Goal: Transaction & Acquisition: Purchase product/service

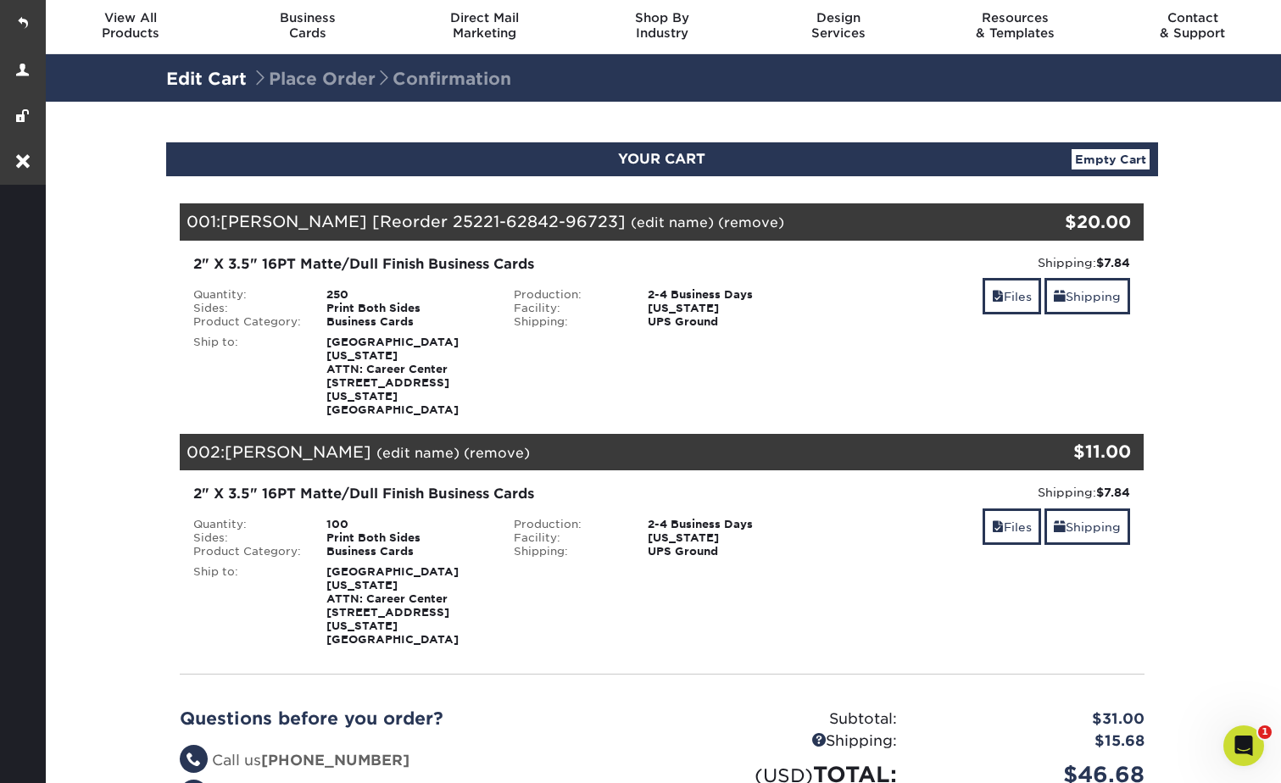
scroll to position [85, 0]
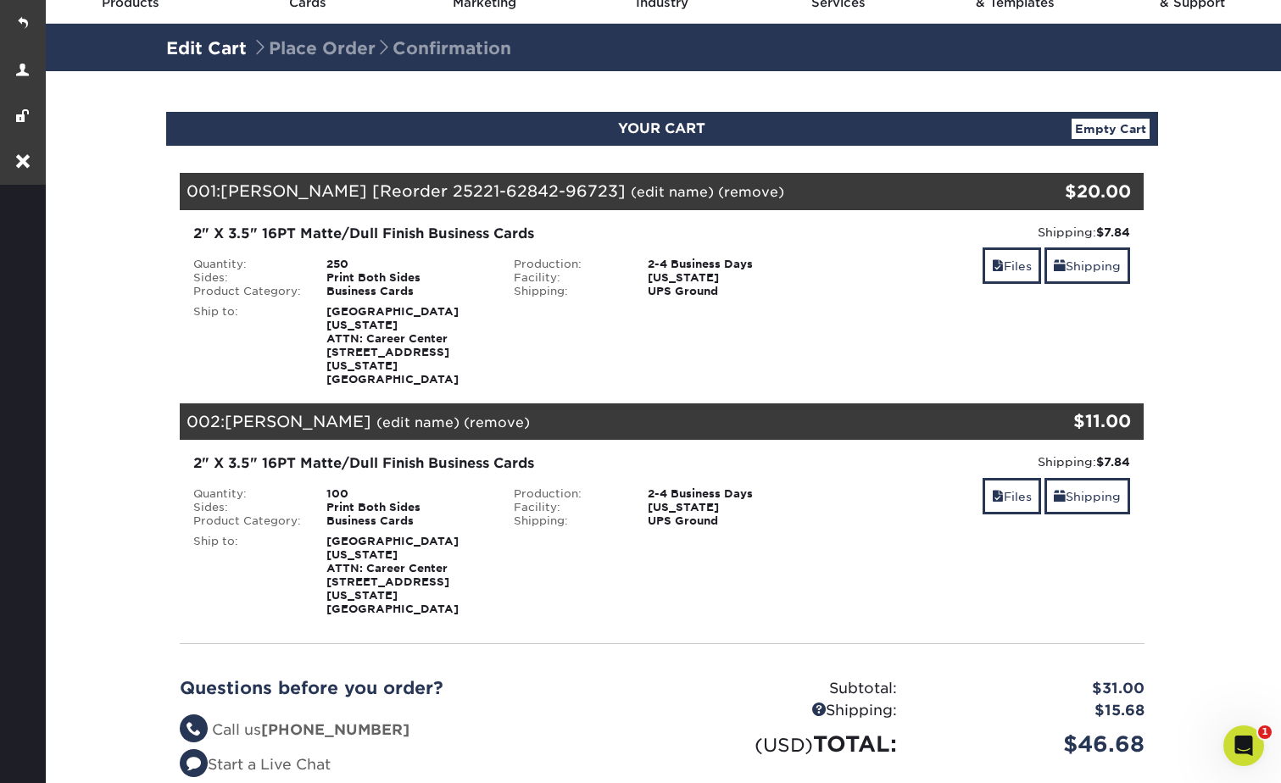
click at [1176, 242] on section "YOUR CART Empty Cart Your Cart is Empty Goodwill BAP Dashboard View Account Act…" at bounding box center [661, 504] width 1238 height 867
drag, startPoint x: 1215, startPoint y: 175, endPoint x: 1225, endPoint y: 160, distance: 18.3
click at [1215, 175] on section "YOUR CART Empty Cart Your Cart is Empty Goodwill BAP Dashboard View Account Act…" at bounding box center [661, 504] width 1238 height 867
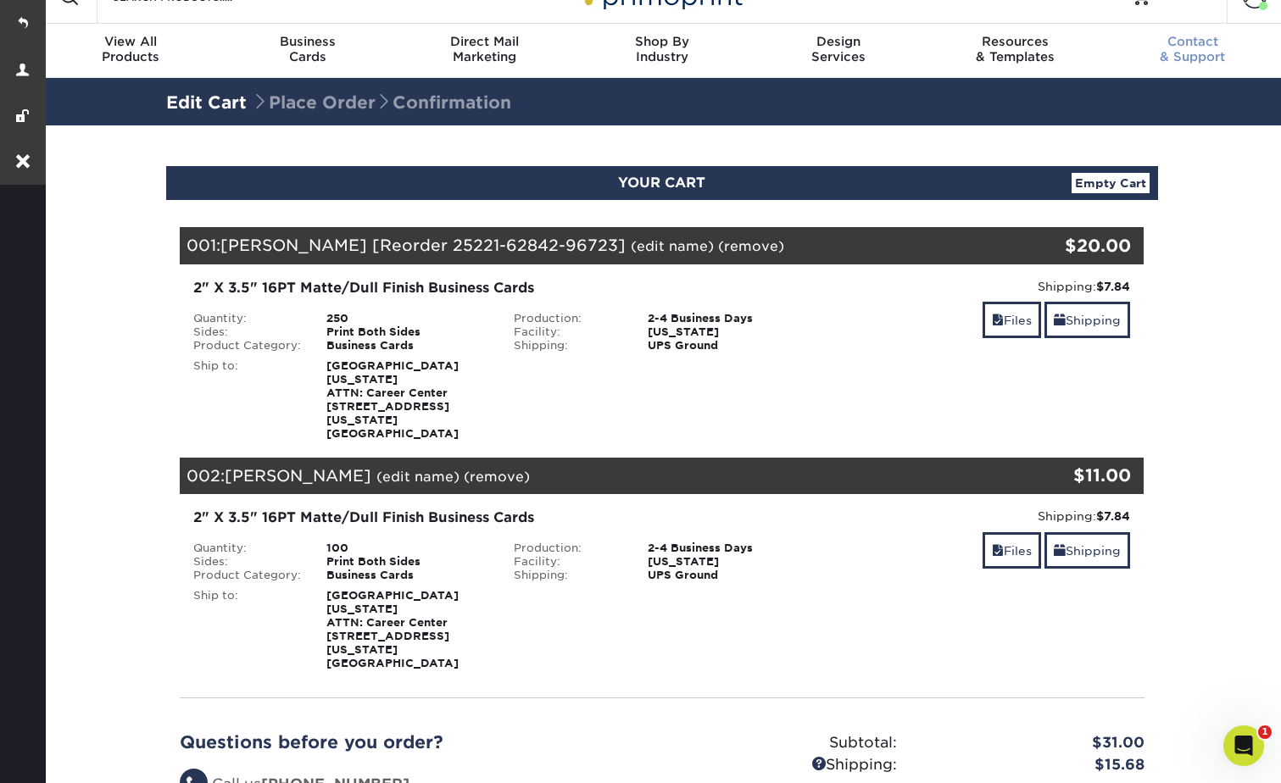
scroll to position [0, 0]
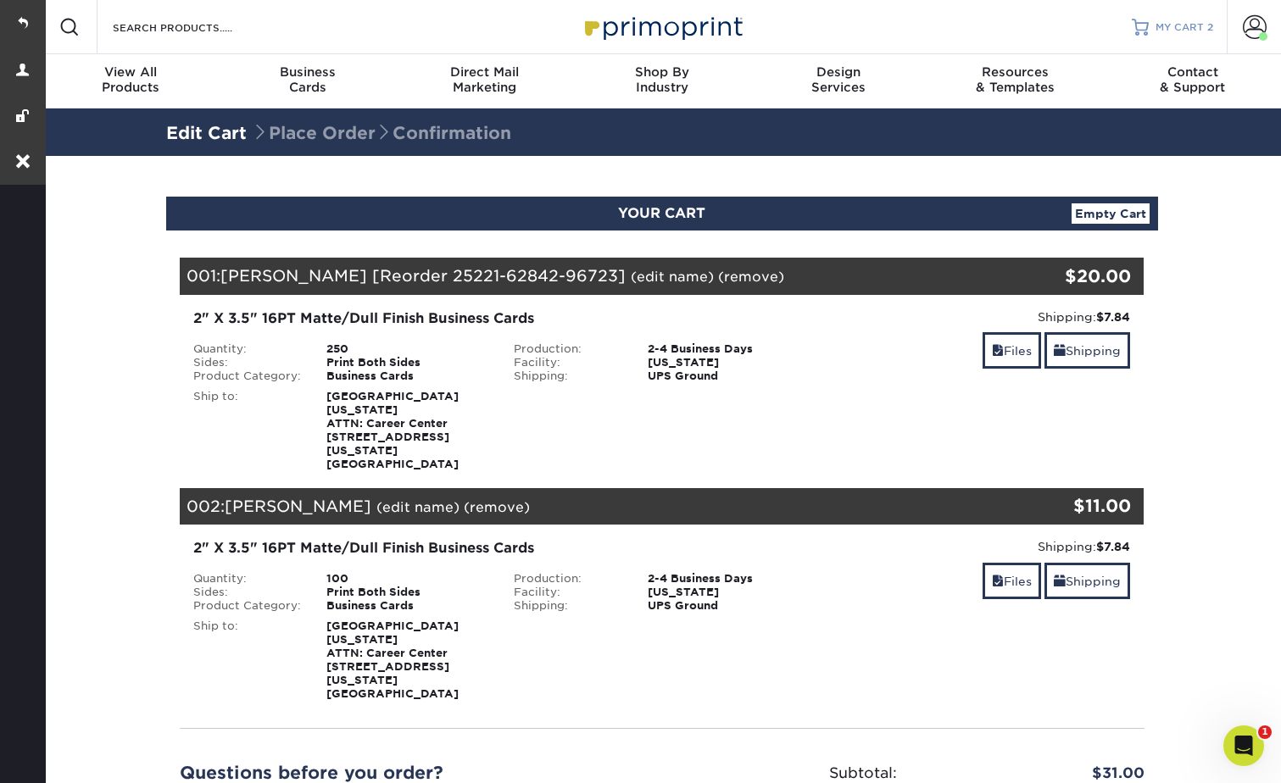
click at [1176, 25] on span "MY CART" at bounding box center [1179, 27] width 48 height 14
